Goal: Transaction & Acquisition: Subscribe to service/newsletter

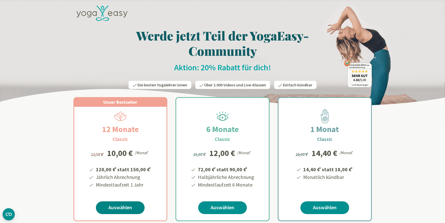
click at [125, 204] on link "Auswählen" at bounding box center [120, 208] width 49 height 13
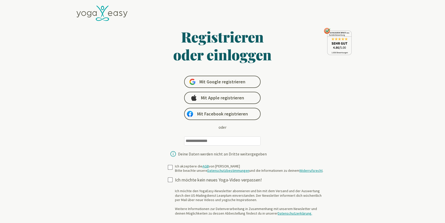
type input "**********"
